Goal: Check status

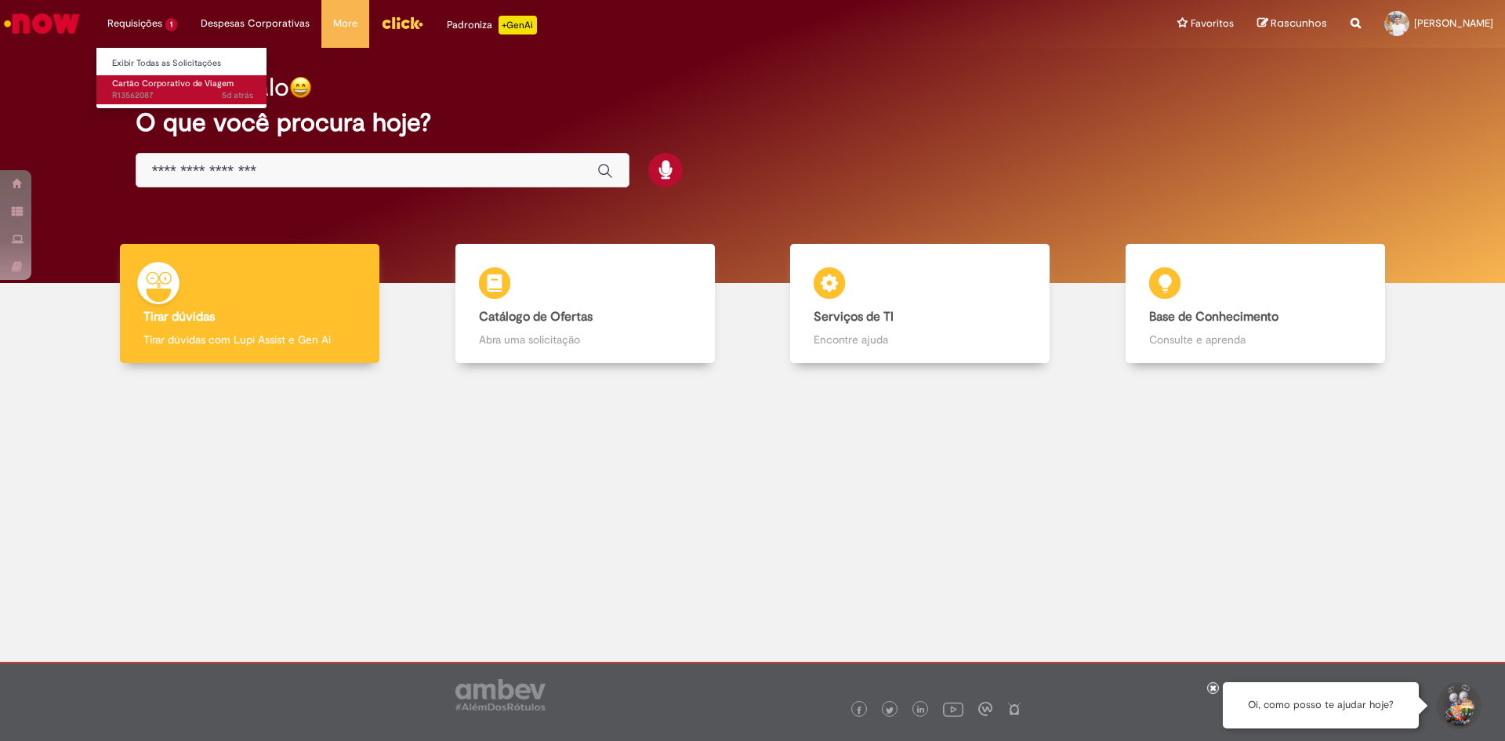
click at [165, 85] on span "Cartão Corporativo de Viagem" at bounding box center [173, 84] width 122 height 12
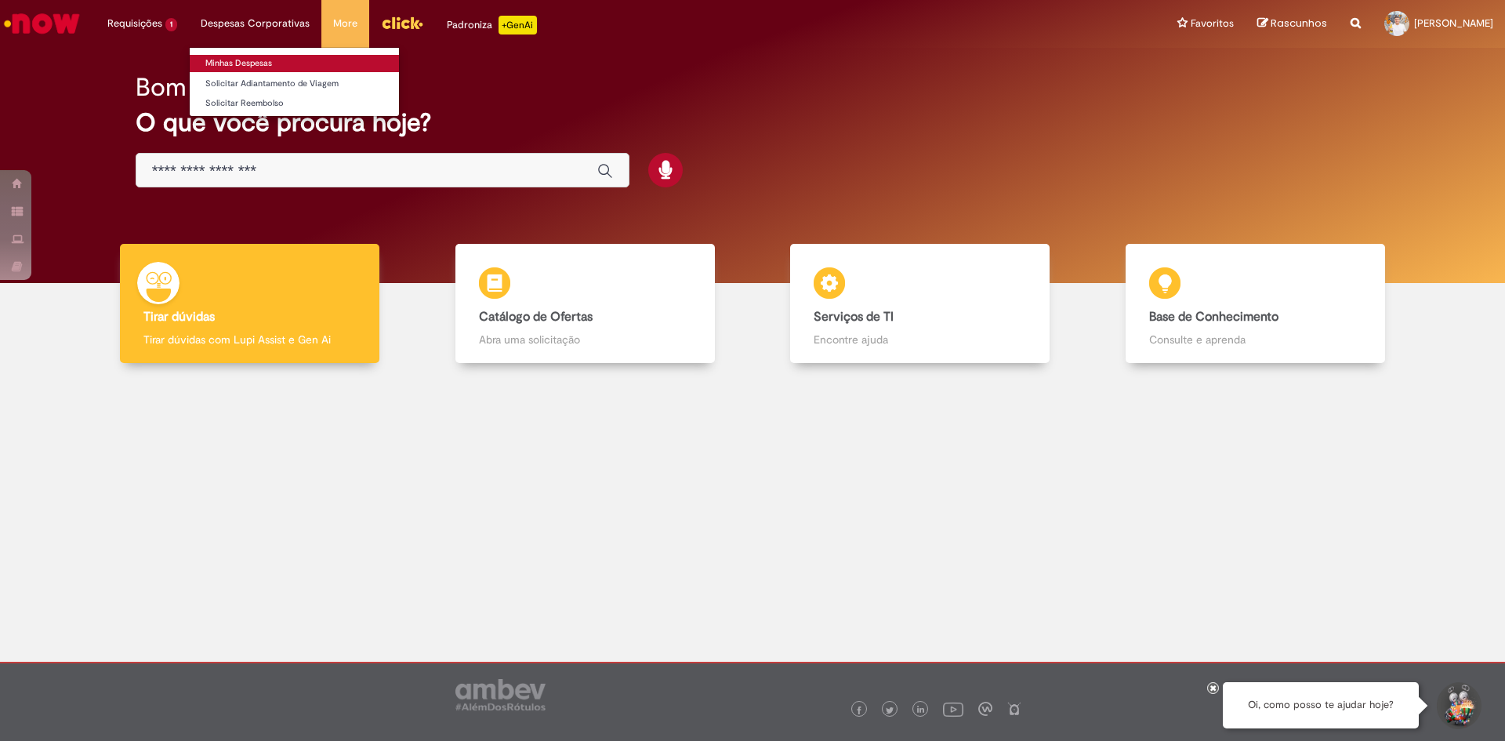
click at [249, 60] on link "Minhas Despesas" at bounding box center [294, 63] width 209 height 17
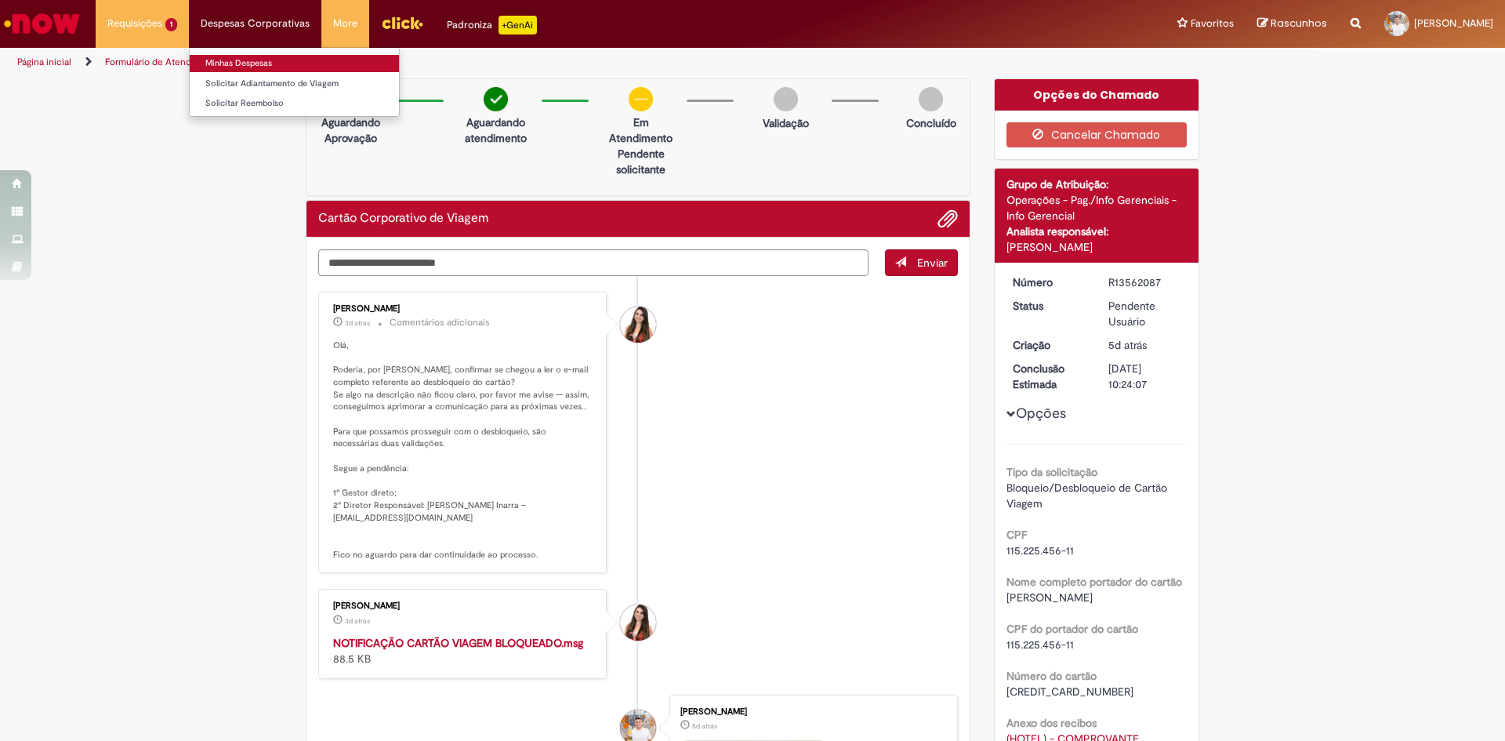
click at [254, 69] on link "Minhas Despesas" at bounding box center [294, 63] width 209 height 17
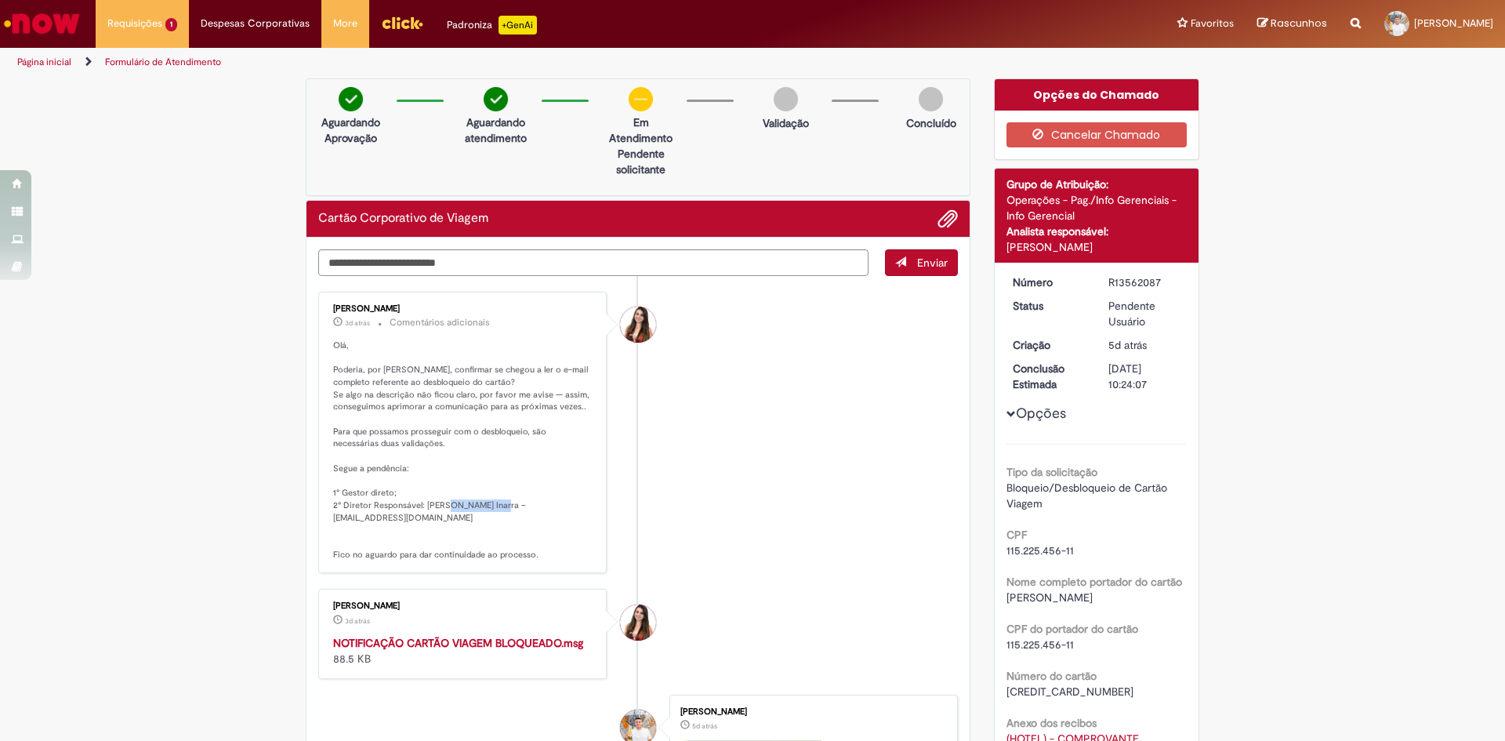
drag, startPoint x: 499, startPoint y: 508, endPoint x: 454, endPoint y: 502, distance: 45.9
click at [454, 502] on p "Olá, Poderia, por [PERSON_NAME], confirmar se chegou a ler o e-mail completo re…" at bounding box center [463, 450] width 261 height 222
click at [405, 488] on p "Olá, Poderia, por [PERSON_NAME], confirmar se chegou a ler o e-mail completo re…" at bounding box center [463, 450] width 261 height 222
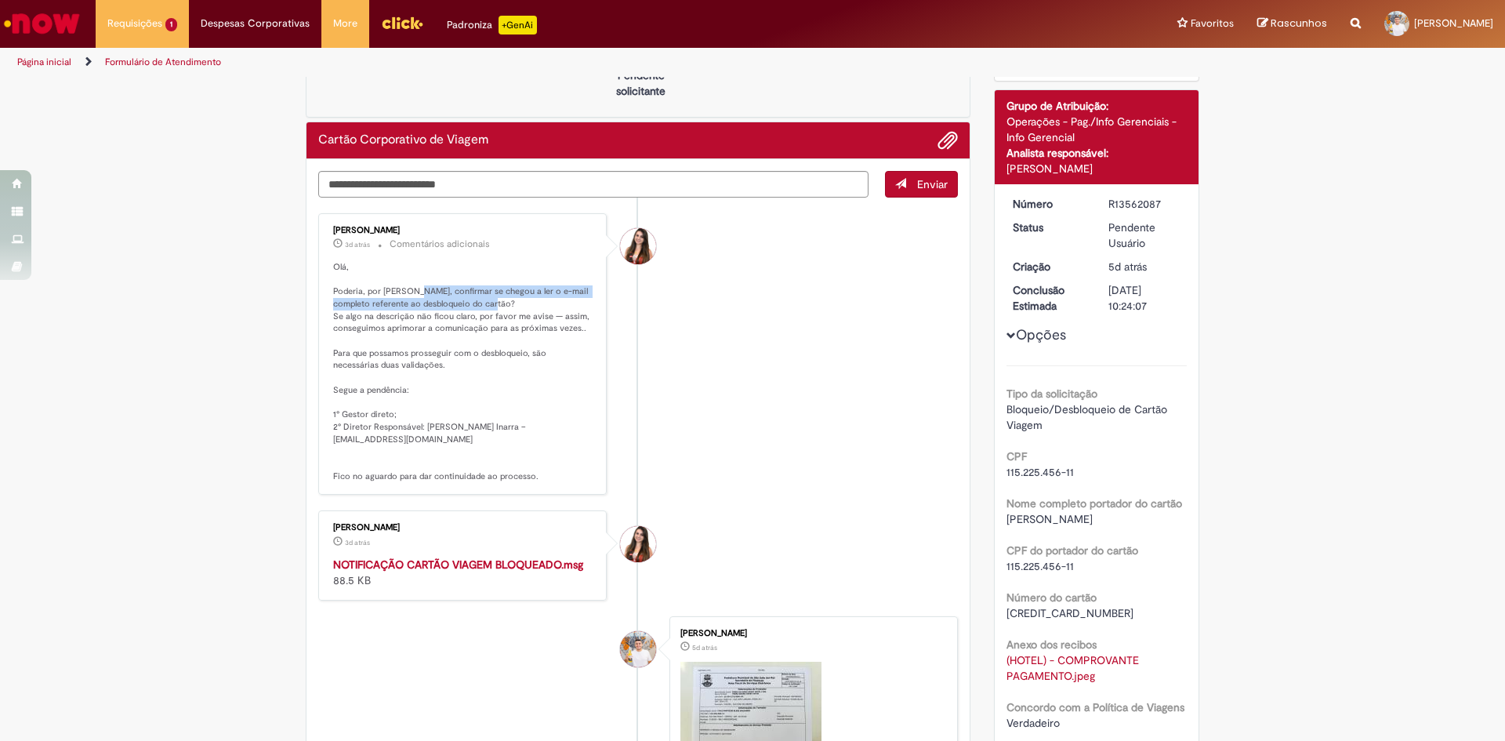
drag, startPoint x: 407, startPoint y: 293, endPoint x: 470, endPoint y: 304, distance: 63.7
click at [470, 304] on p "Olá, Poderia, por [PERSON_NAME], confirmar se chegou a ler o e-mail completo re…" at bounding box center [463, 372] width 261 height 222
click at [499, 305] on p "Olá, Poderia, por [PERSON_NAME], confirmar se chegou a ler o e-mail completo re…" at bounding box center [463, 372] width 261 height 222
